Goal: Task Accomplishment & Management: Use online tool/utility

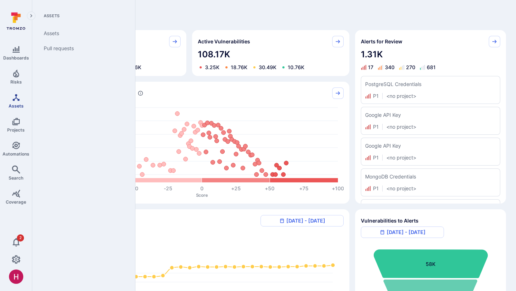
click at [15, 99] on icon "Assets" at bounding box center [16, 97] width 9 height 9
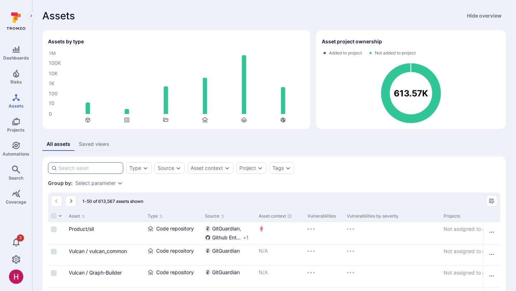
click at [113, 169] on input at bounding box center [89, 167] width 62 height 7
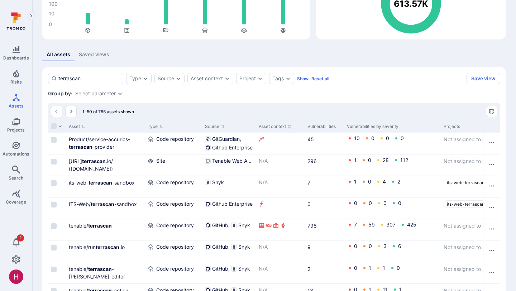
scroll to position [91, 0]
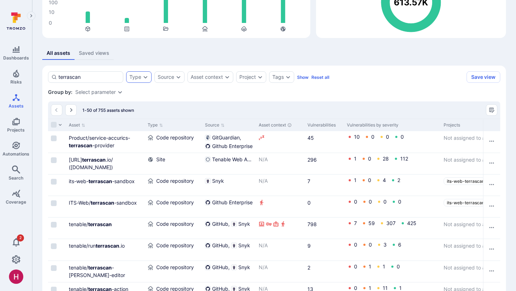
type input "terrascan"
click at [143, 76] on icon "Expand dropdown" at bounding box center [145, 77] width 6 height 6
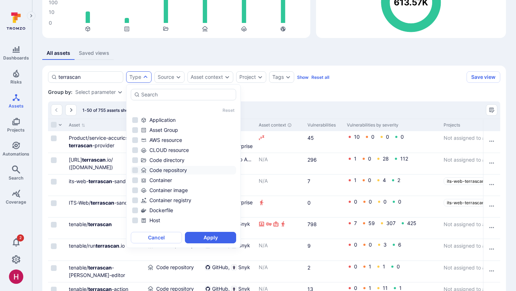
click at [171, 170] on div "Code repository" at bounding box center [188, 169] width 94 height 7
click at [223, 240] on button "Apply" at bounding box center [210, 237] width 51 height 11
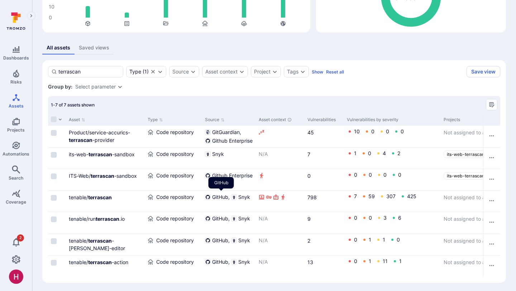
scroll to position [98, 0]
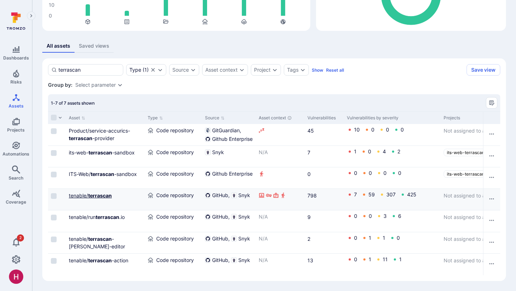
click at [98, 195] on b "terrascan" at bounding box center [100, 195] width 24 height 6
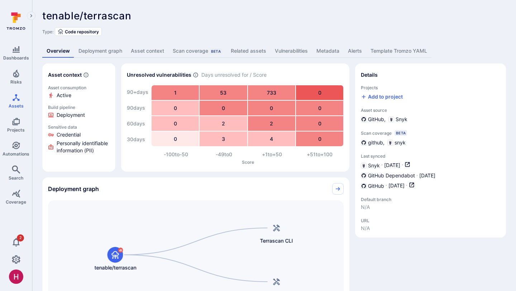
click at [291, 50] on link "Vulnerabilities" at bounding box center [291, 50] width 42 height 13
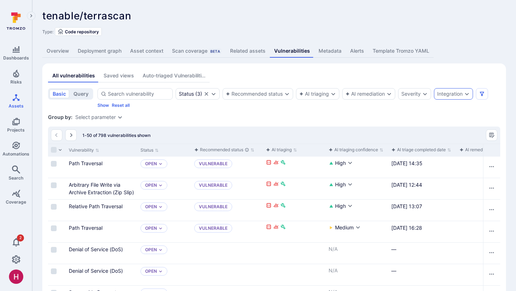
click at [455, 91] on div "Integration" at bounding box center [449, 94] width 25 height 6
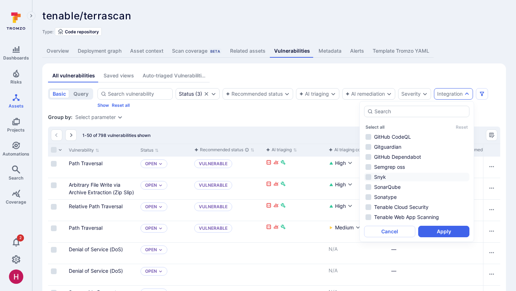
click at [385, 179] on li "Snyk" at bounding box center [416, 177] width 105 height 9
click at [441, 233] on button "Apply" at bounding box center [443, 231] width 51 height 11
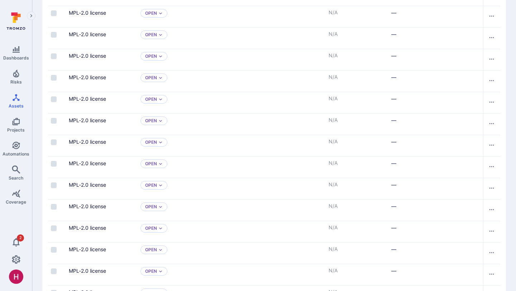
scroll to position [976, 0]
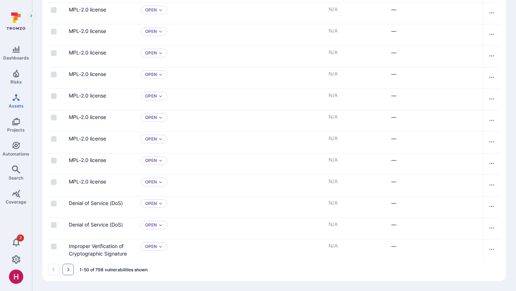
click at [66, 269] on icon "Go to the next page" at bounding box center [68, 269] width 6 height 6
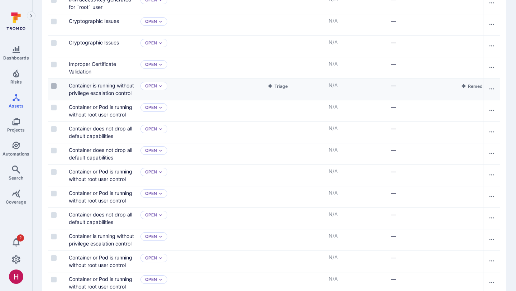
click at [53, 87] on input "Select row" at bounding box center [54, 86] width 6 height 6
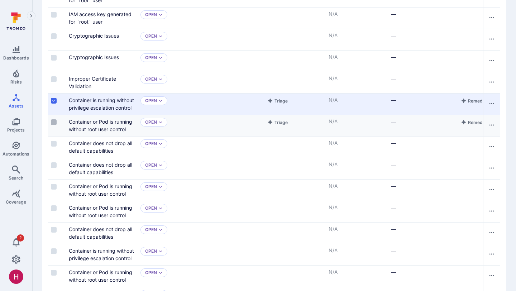
click at [55, 121] on input "Select row" at bounding box center [54, 122] width 6 height 6
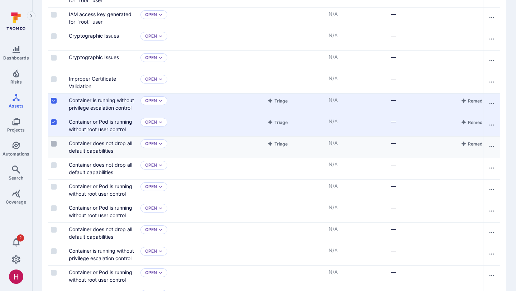
click at [53, 145] on input "Select row" at bounding box center [54, 144] width 6 height 6
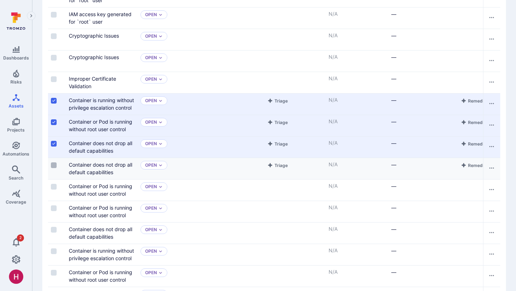
click at [53, 165] on input "Select row" at bounding box center [54, 165] width 6 height 6
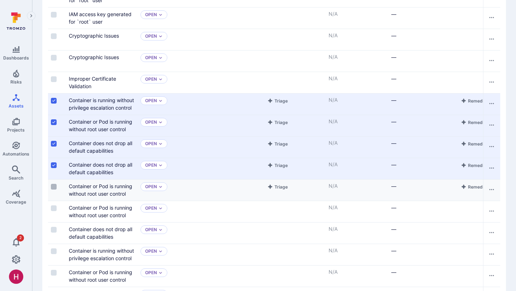
click at [54, 186] on input "Select row" at bounding box center [54, 187] width 6 height 6
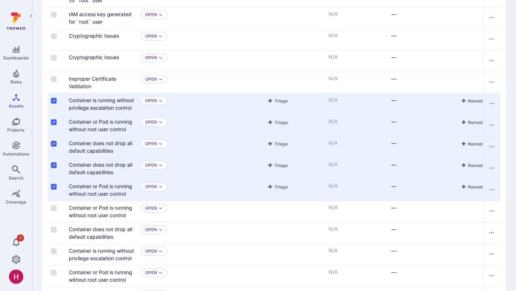
click at [53, 165] on input "Select row" at bounding box center [54, 165] width 6 height 6
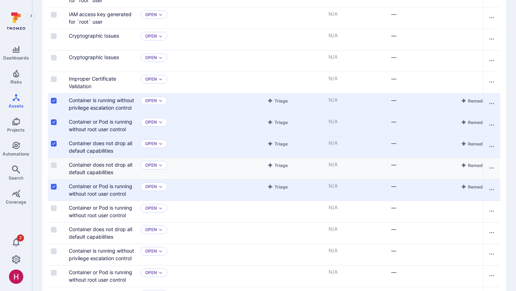
click at [54, 186] on input "Select row" at bounding box center [54, 187] width 6 height 6
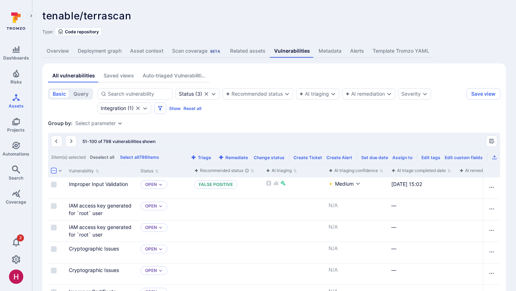
click at [210, 154] on div "Triage Remediate Change status Create Ticket Create Alert Set due date Assign t…" at bounding box center [343, 157] width 308 height 9
click at [210, 156] on button "Triage" at bounding box center [200, 157] width 23 height 5
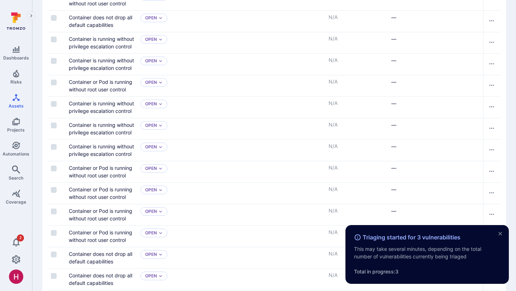
scroll to position [991, 0]
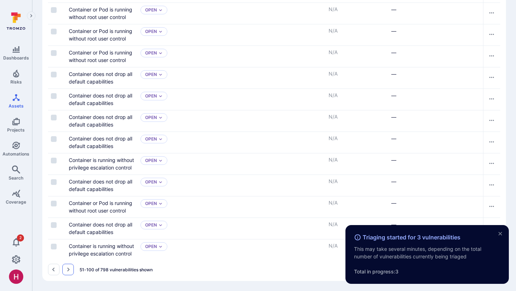
click at [69, 268] on icon "Go to the next page" at bounding box center [68, 269] width 6 height 6
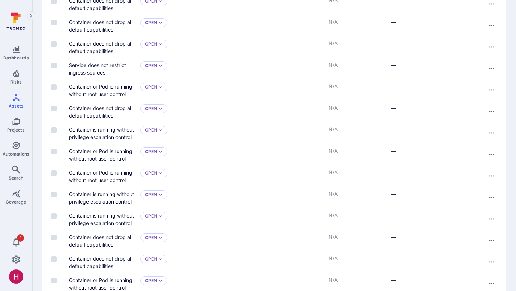
scroll to position [421, 0]
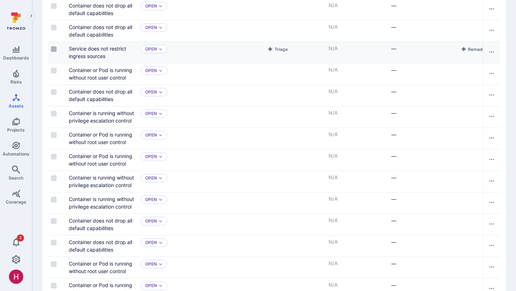
click at [54, 50] on input "Select row" at bounding box center [54, 49] width 6 height 6
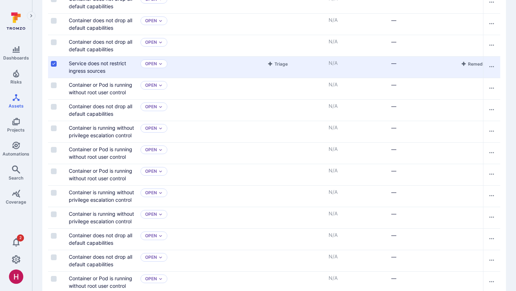
scroll to position [421, 0]
click at [53, 64] on input "Select row" at bounding box center [54, 64] width 6 height 6
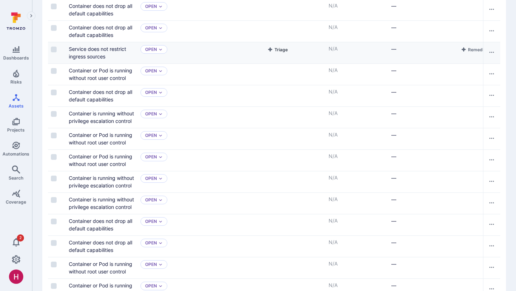
click at [280, 50] on button "Triage" at bounding box center [277, 49] width 23 height 9
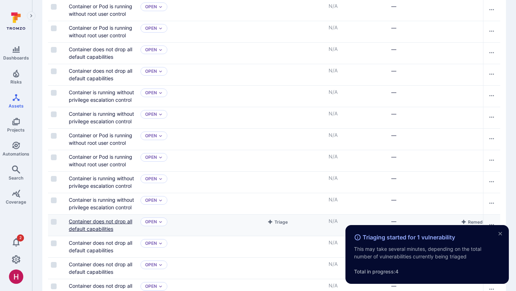
scroll to position [961, 0]
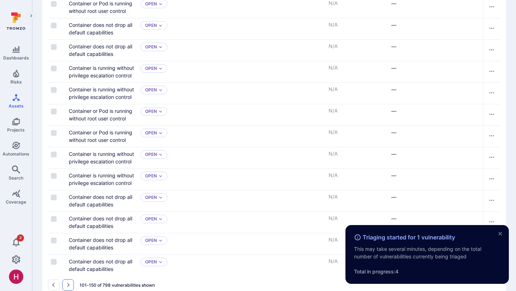
click at [69, 283] on icon "Go to the next page" at bounding box center [68, 285] width 6 height 6
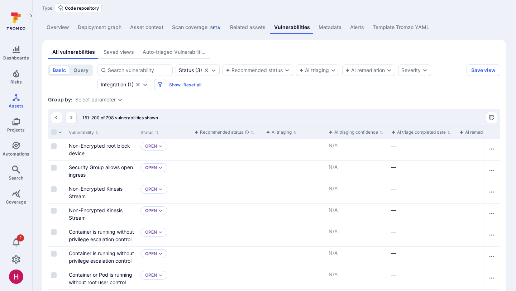
scroll to position [24, 0]
click at [54, 166] on input "Select row" at bounding box center [54, 167] width 6 height 6
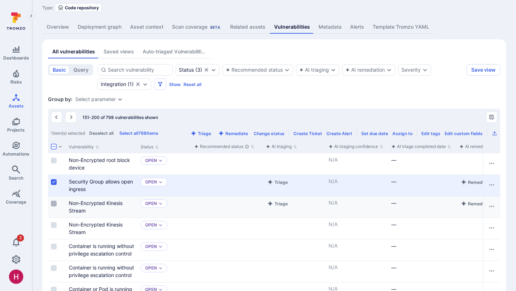
click at [54, 205] on input "Select row" at bounding box center [54, 203] width 6 height 6
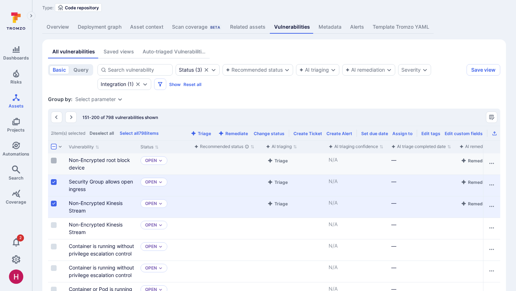
click at [53, 161] on input "Select row" at bounding box center [54, 161] width 6 height 6
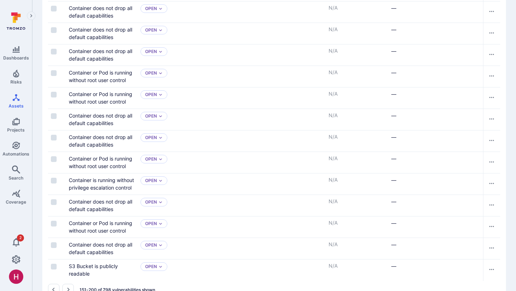
scroll to position [991, 0]
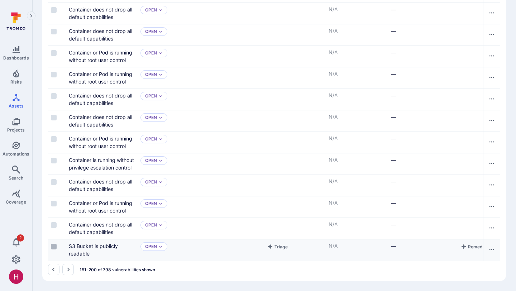
click at [53, 245] on input "Select row" at bounding box center [54, 246] width 6 height 6
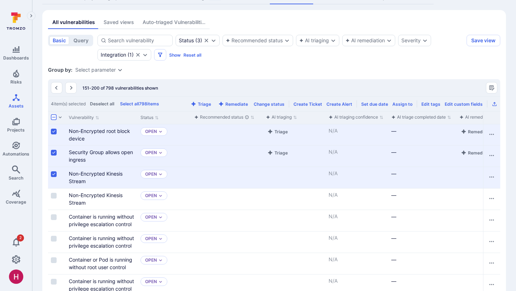
scroll to position [43, 0]
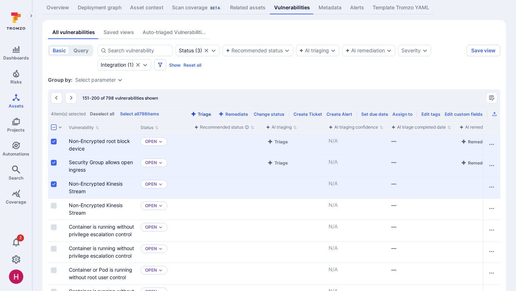
click at [207, 113] on button "Triage" at bounding box center [200, 113] width 23 height 5
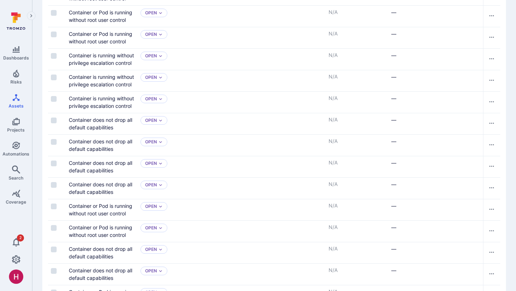
scroll to position [991, 0]
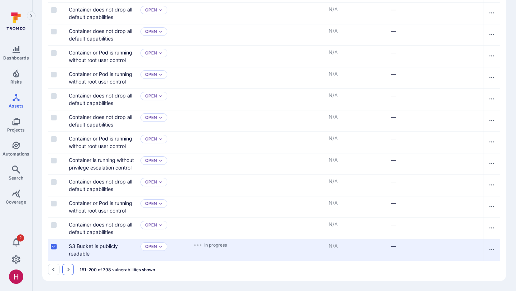
click at [68, 268] on icon "Go to the next page" at bounding box center [68, 269] width 3 height 4
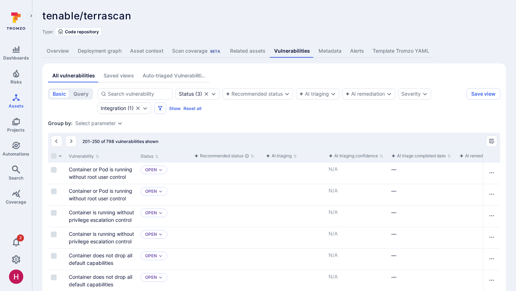
click at [61, 53] on link "Overview" at bounding box center [57, 50] width 31 height 13
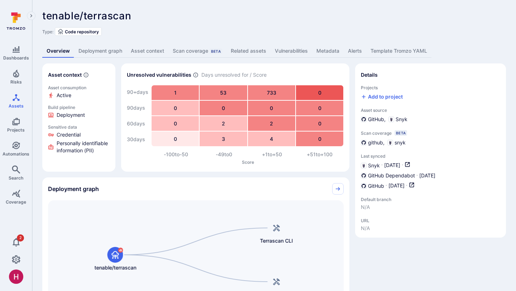
click at [295, 50] on link "Vulnerabilities" at bounding box center [291, 50] width 42 height 13
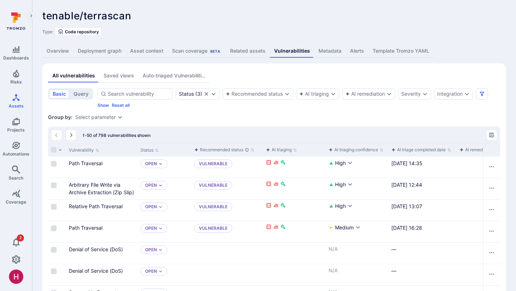
click at [161, 75] on div "Auto-triaged Vulnerabilities" at bounding box center [173, 75] width 63 height 7
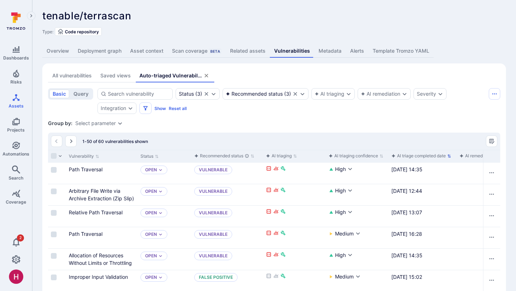
click at [423, 154] on div "AI triage completed date" at bounding box center [418, 155] width 54 height 7
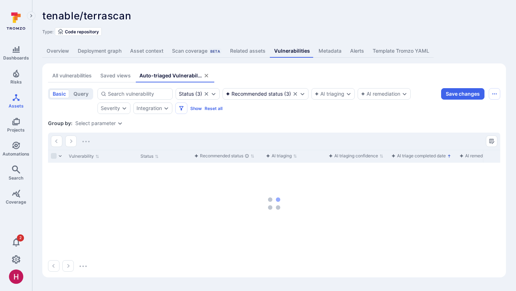
click at [422, 154] on div "AI triage completed date" at bounding box center [418, 155] width 54 height 7
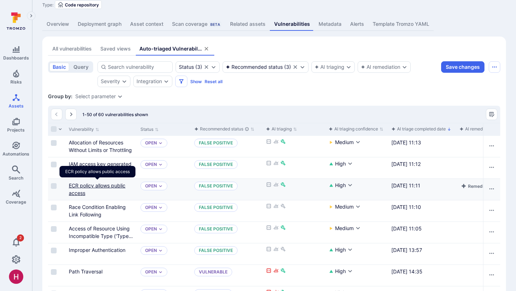
scroll to position [26, 0]
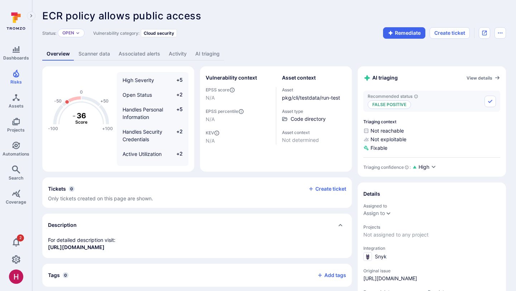
click at [205, 55] on link "AI triaging" at bounding box center [207, 53] width 33 height 13
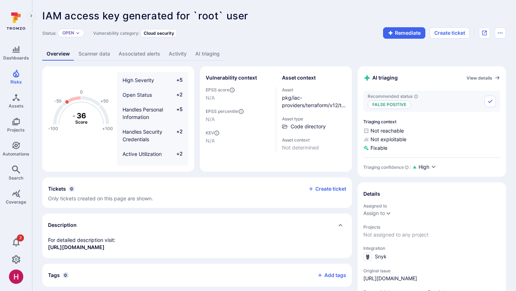
click at [213, 51] on link "AI triaging" at bounding box center [207, 53] width 33 height 13
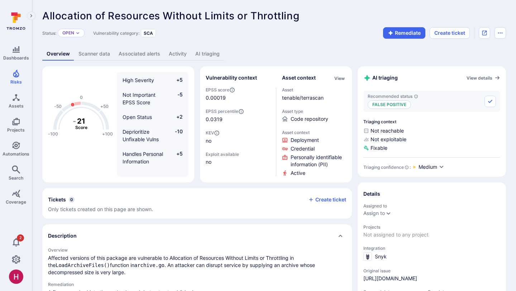
click at [214, 52] on link "AI triaging" at bounding box center [207, 53] width 33 height 13
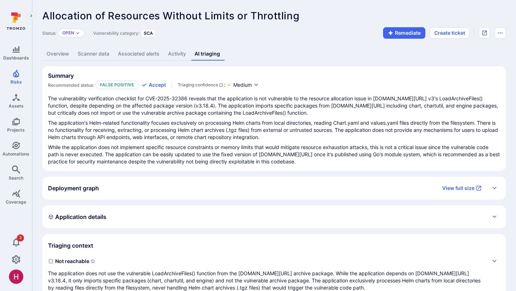
click at [352, 123] on p "The application's Helm-related functionality focuses exclusively on processing …" at bounding box center [274, 129] width 452 height 21
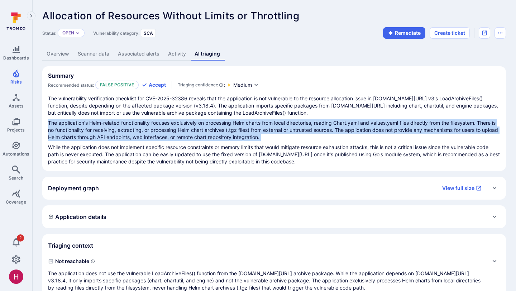
click at [352, 123] on p "The application's Helm-related functionality focuses exclusively on processing …" at bounding box center [274, 129] width 452 height 21
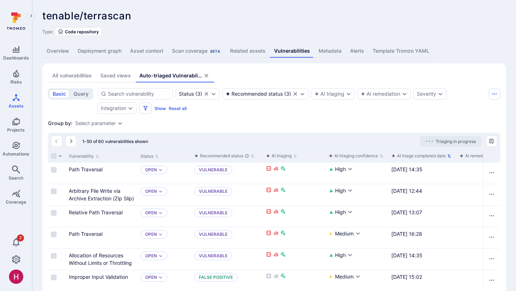
click at [403, 156] on div "AI triage completed date" at bounding box center [418, 155] width 54 height 7
